Goal: Task Accomplishment & Management: Manage account settings

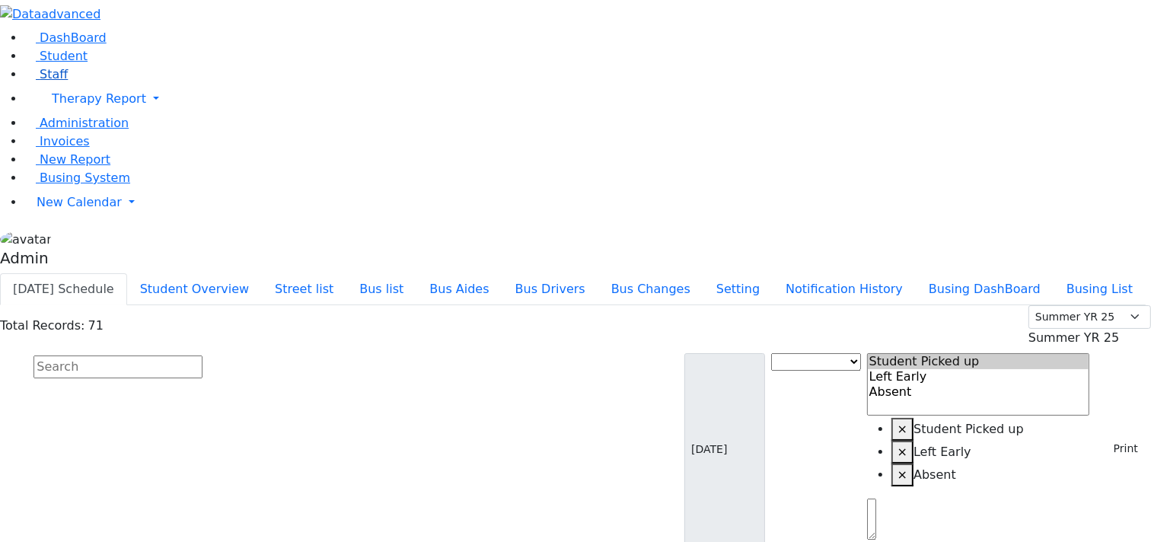
click at [46, 81] on span "Staff" at bounding box center [54, 74] width 28 height 14
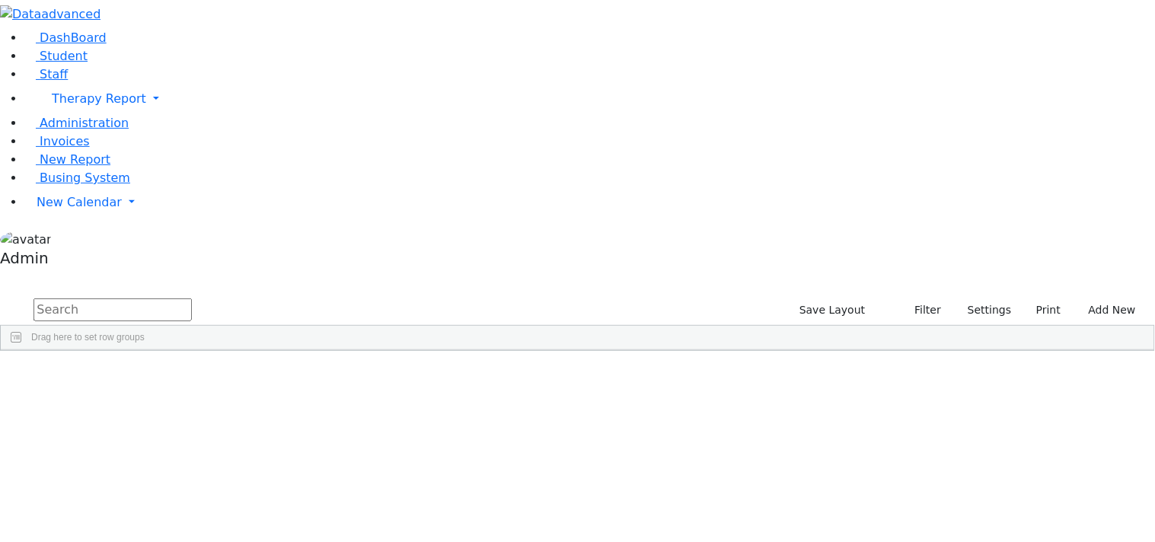
click at [139, 395] on div "ZC" at bounding box center [105, 405] width 67 height 21
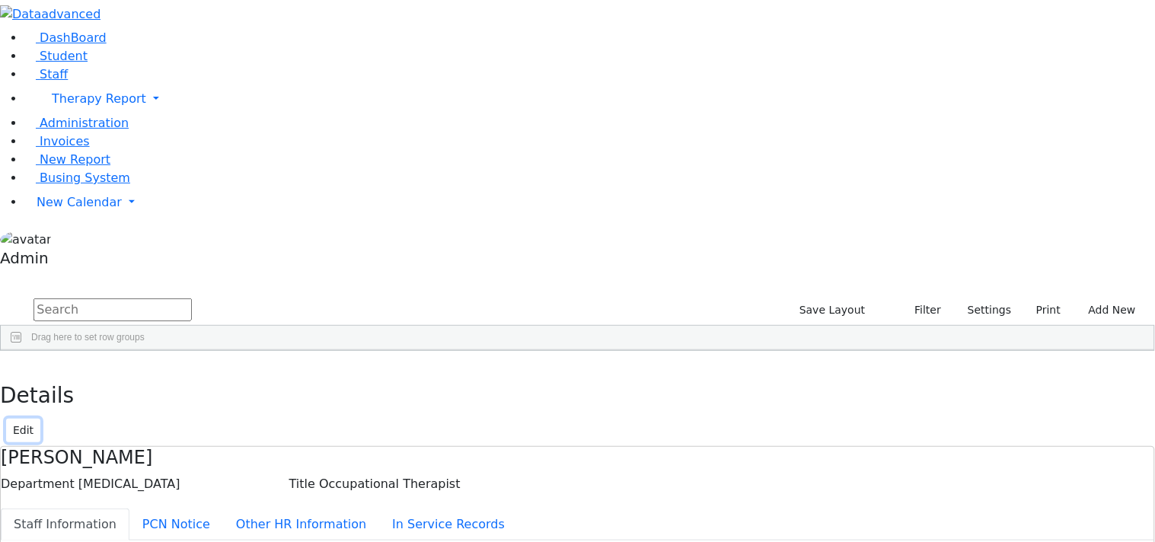
click at [40, 419] on button "Edit" at bounding box center [23, 431] width 34 height 24
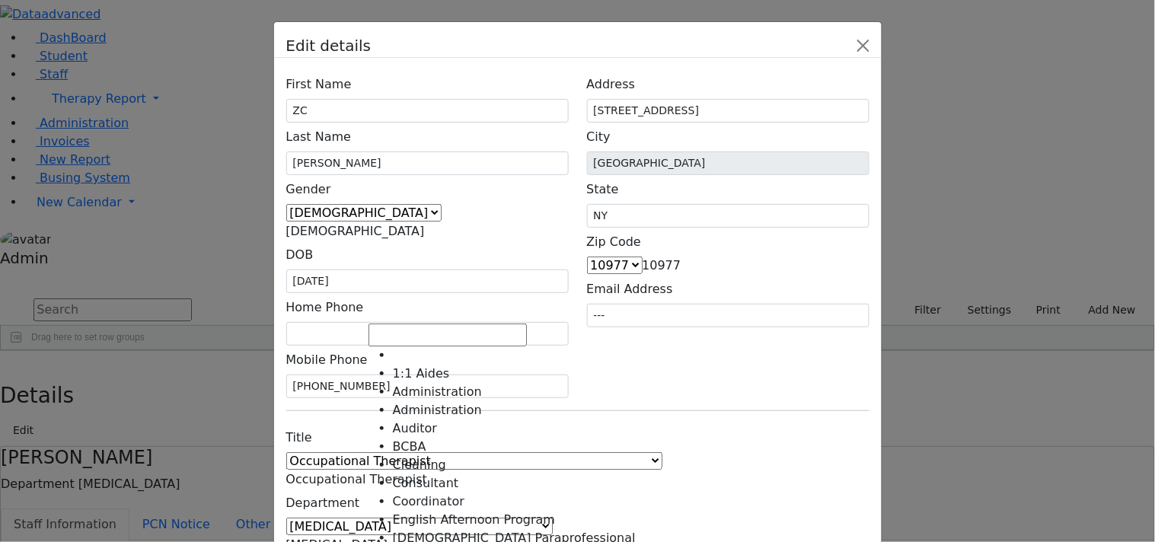
click at [388, 538] on span "[MEDICAL_DATA]" at bounding box center [337, 545] width 102 height 14
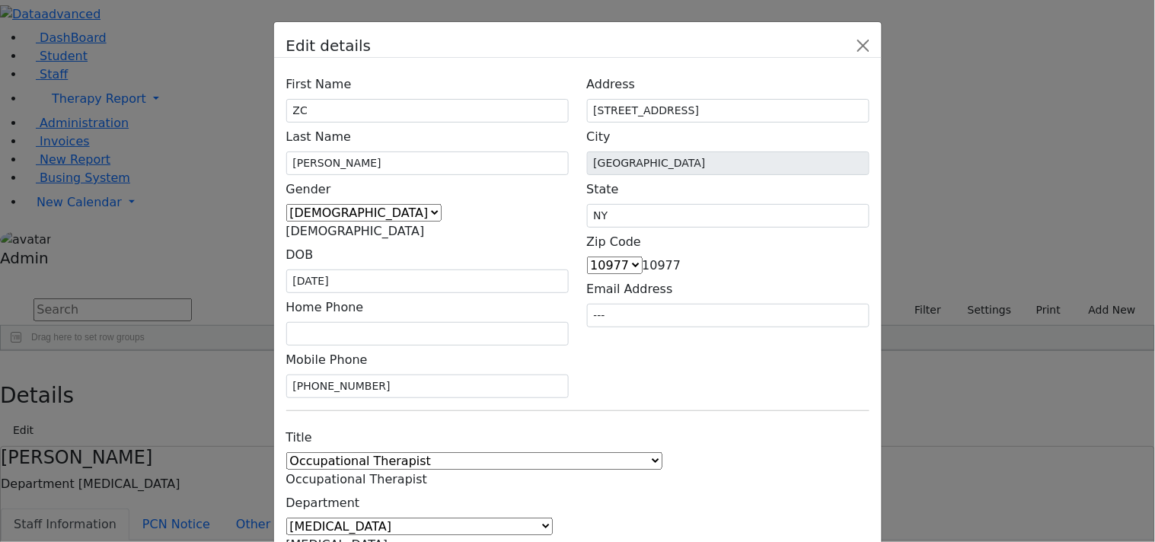
click at [388, 538] on span "[MEDICAL_DATA]" at bounding box center [337, 545] width 102 height 14
